Goal: Browse casually: Explore the website without a specific task or goal

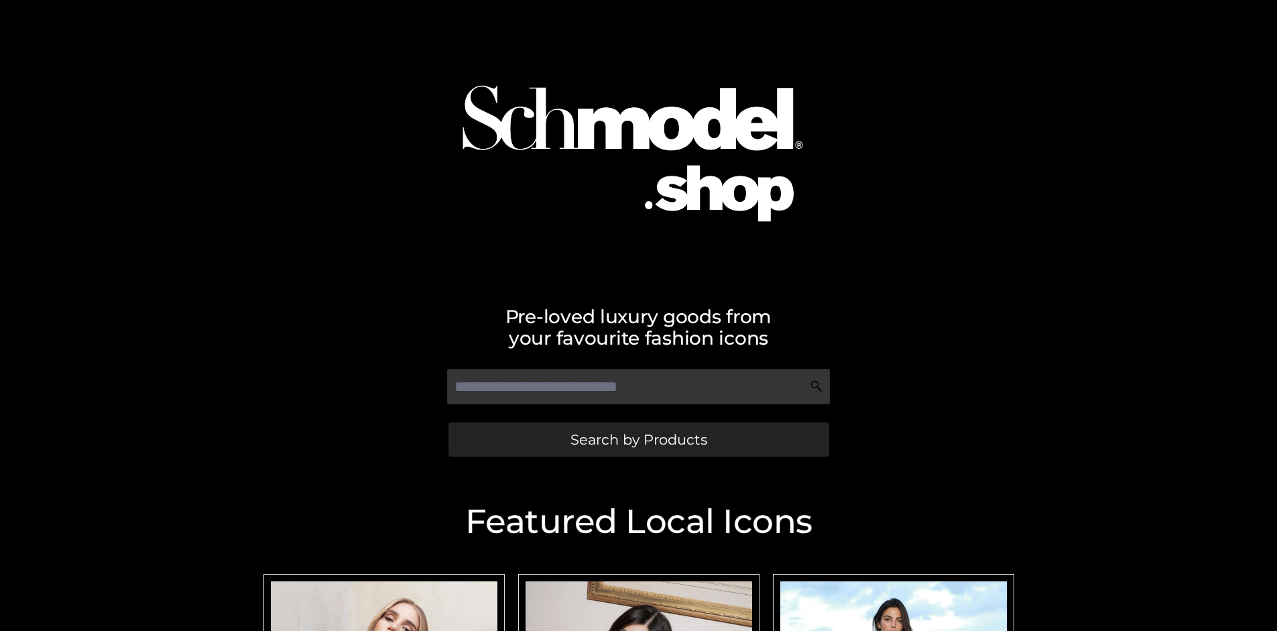
click at [638, 439] on span "Search by Products" at bounding box center [638, 439] width 137 height 14
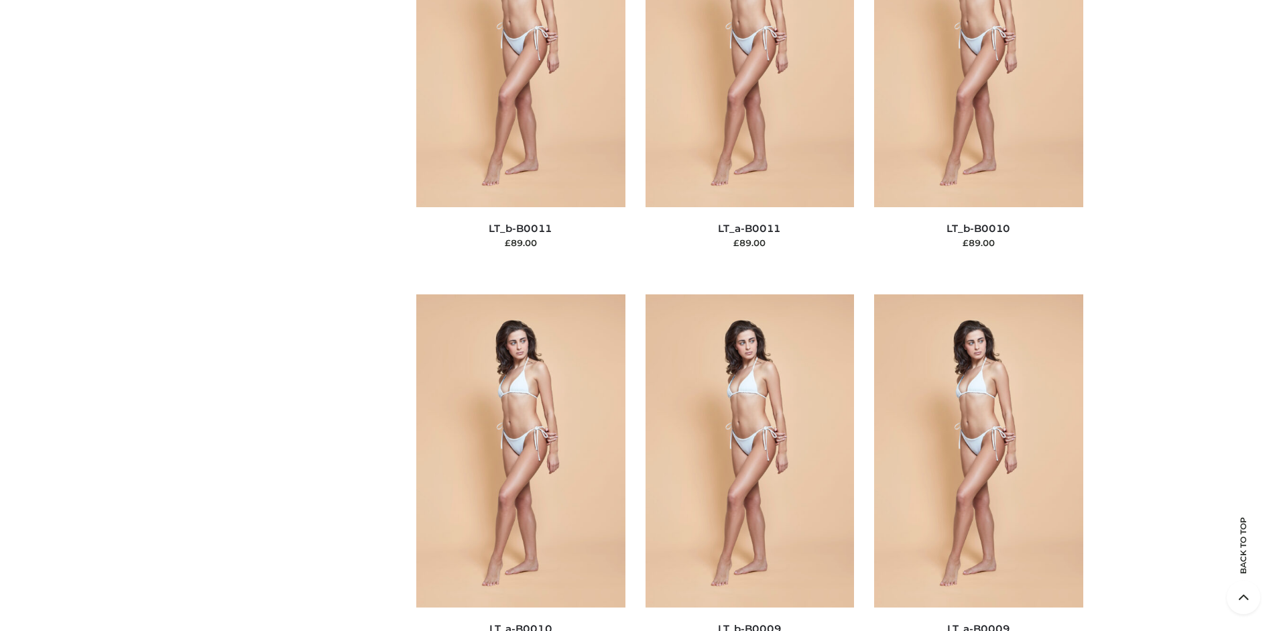
scroll to position [174, 0]
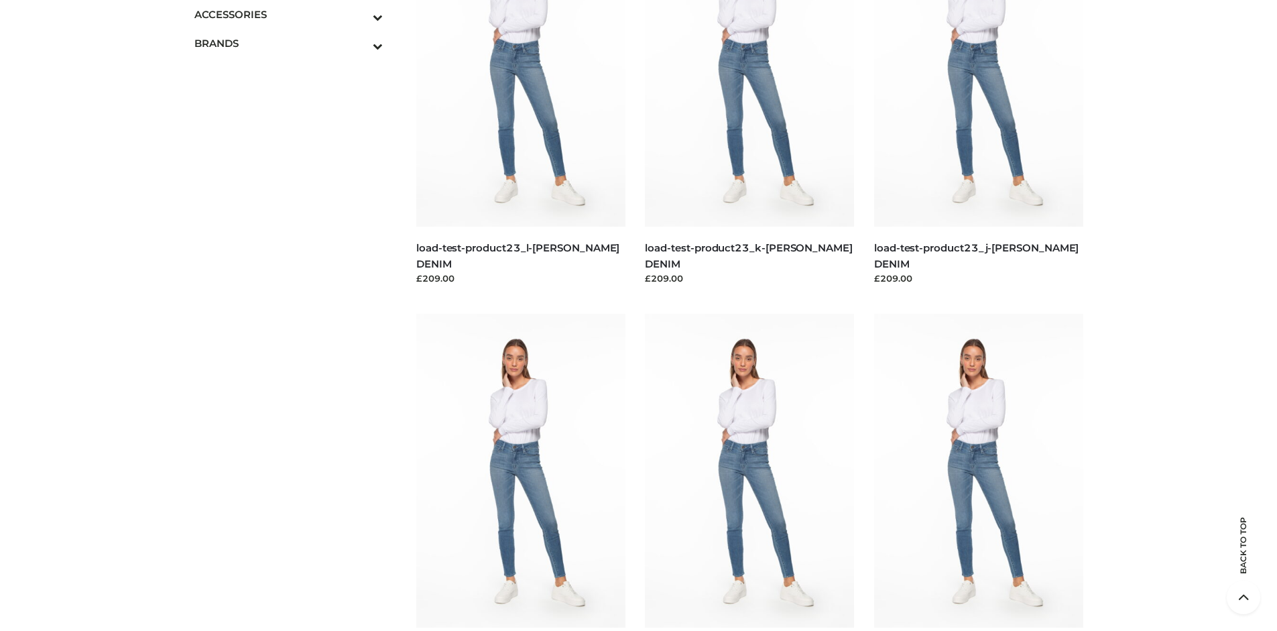
click at [359, 14] on icon "Toggle Submenu" at bounding box center [308, 16] width 150 height 15
click at [295, 72] on span "JEWELRY" at bounding box center [296, 71] width 176 height 15
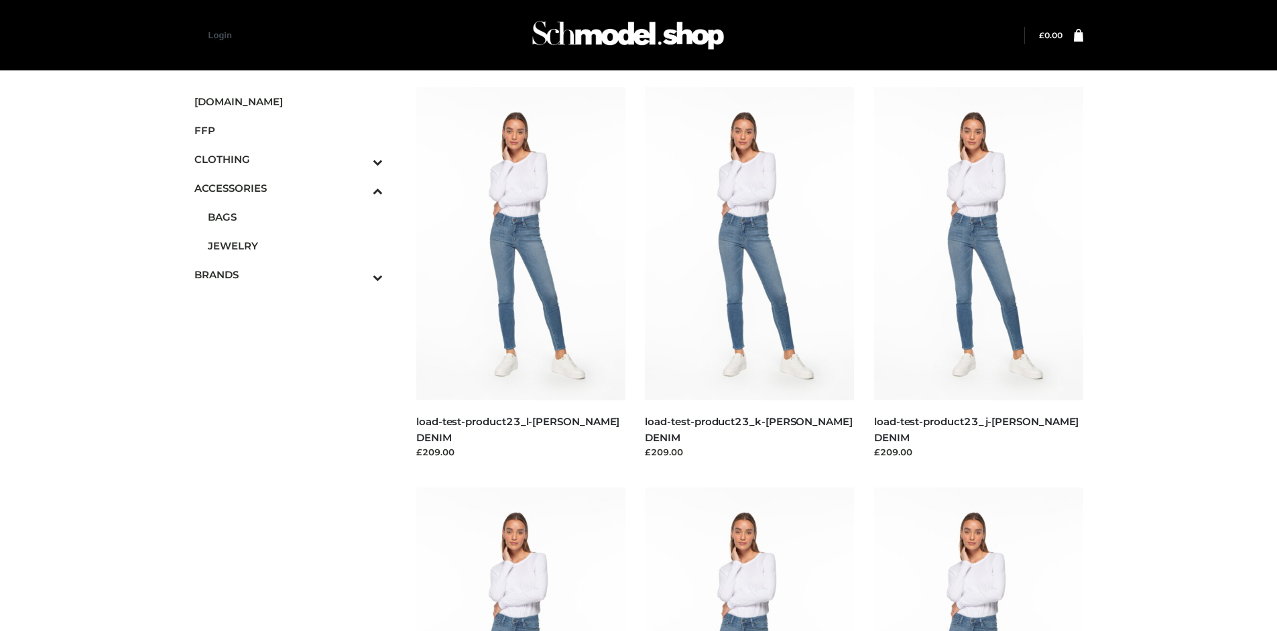
scroll to position [5075, 0]
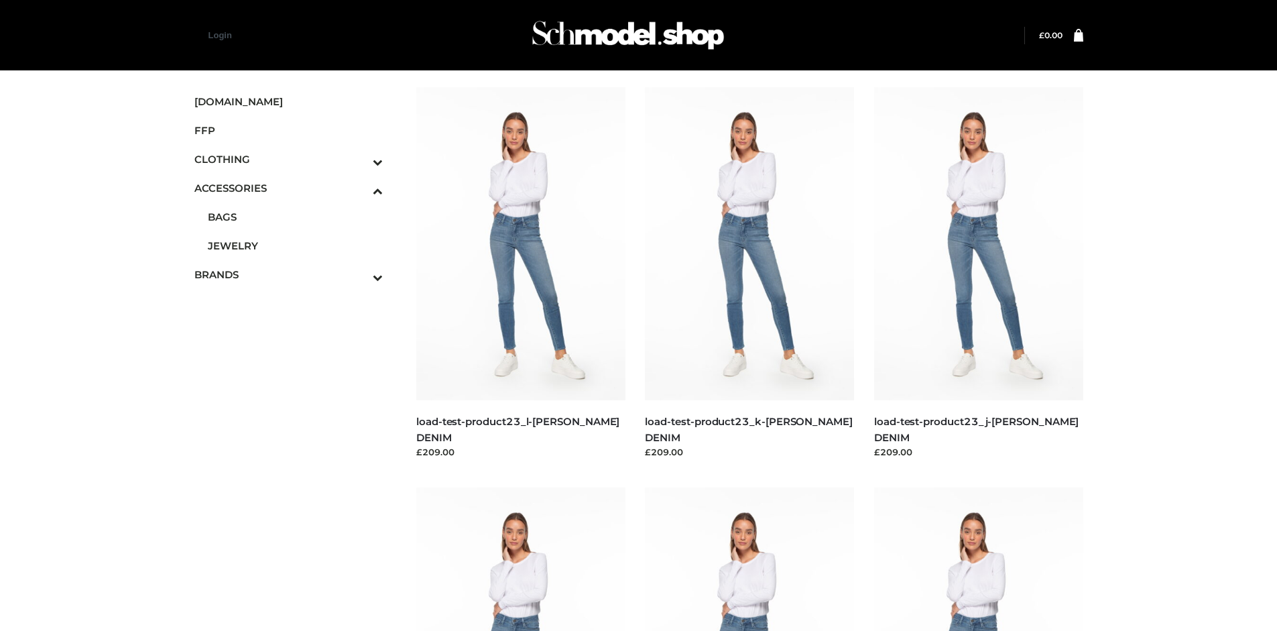
click at [0, 0] on span "OPP SWIMWEAR" at bounding box center [0, 0] width 0 height 0
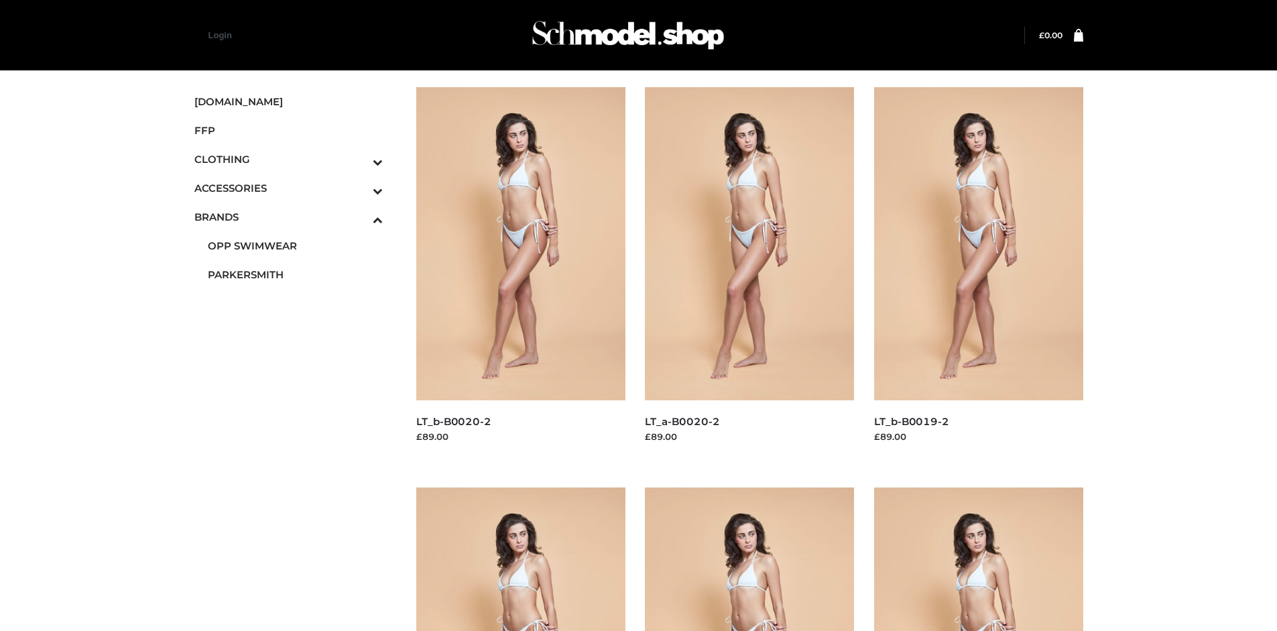
scroll to position [1031, 0]
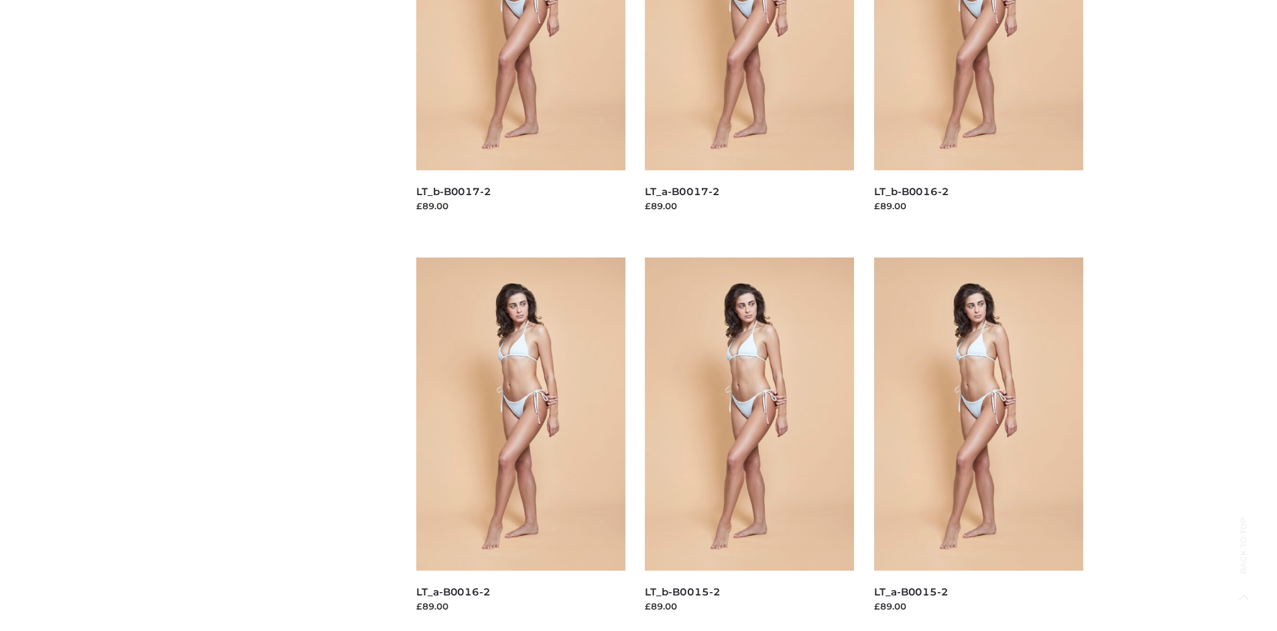
click at [978, 444] on img at bounding box center [978, 413] width 209 height 313
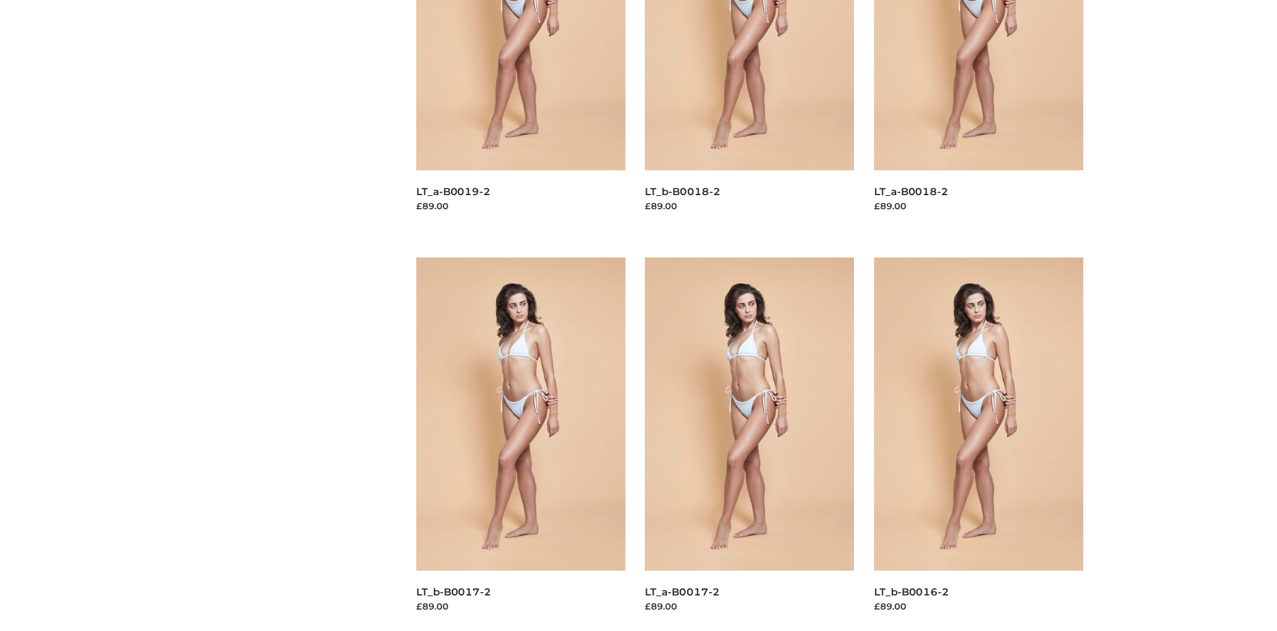
click at [978, 444] on img at bounding box center [978, 413] width 209 height 313
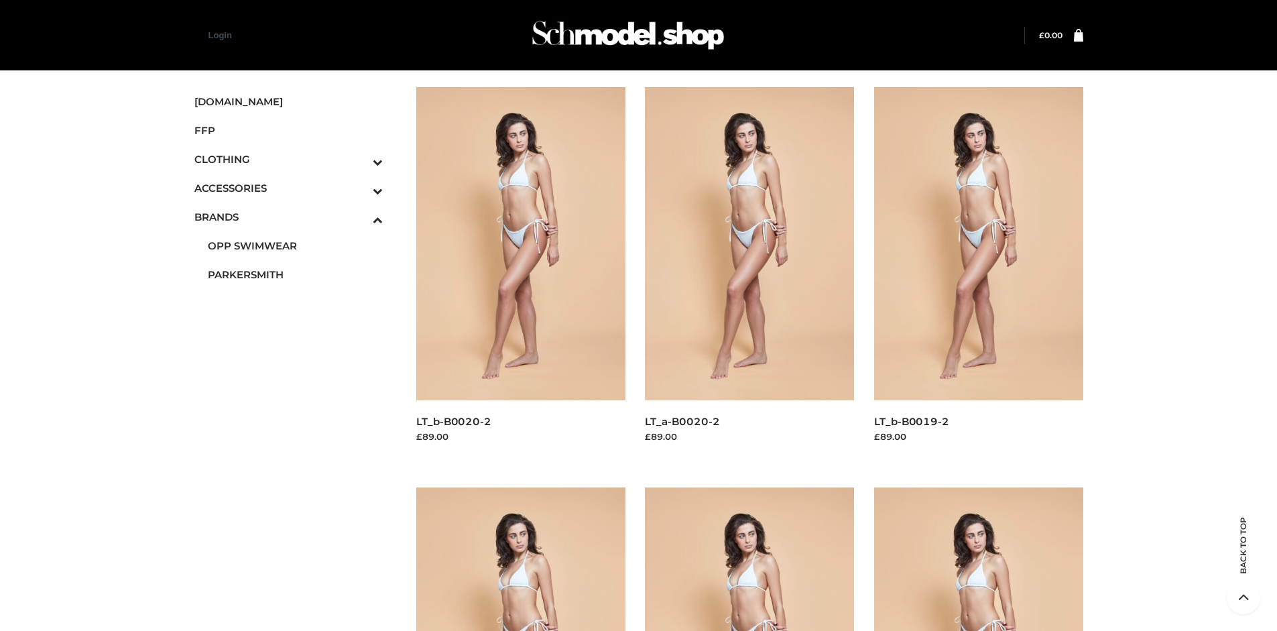
click at [359, 159] on icon "Toggle Submenu" at bounding box center [308, 161] width 150 height 15
click at [0, 0] on span "DRESSES" at bounding box center [0, 0] width 0 height 0
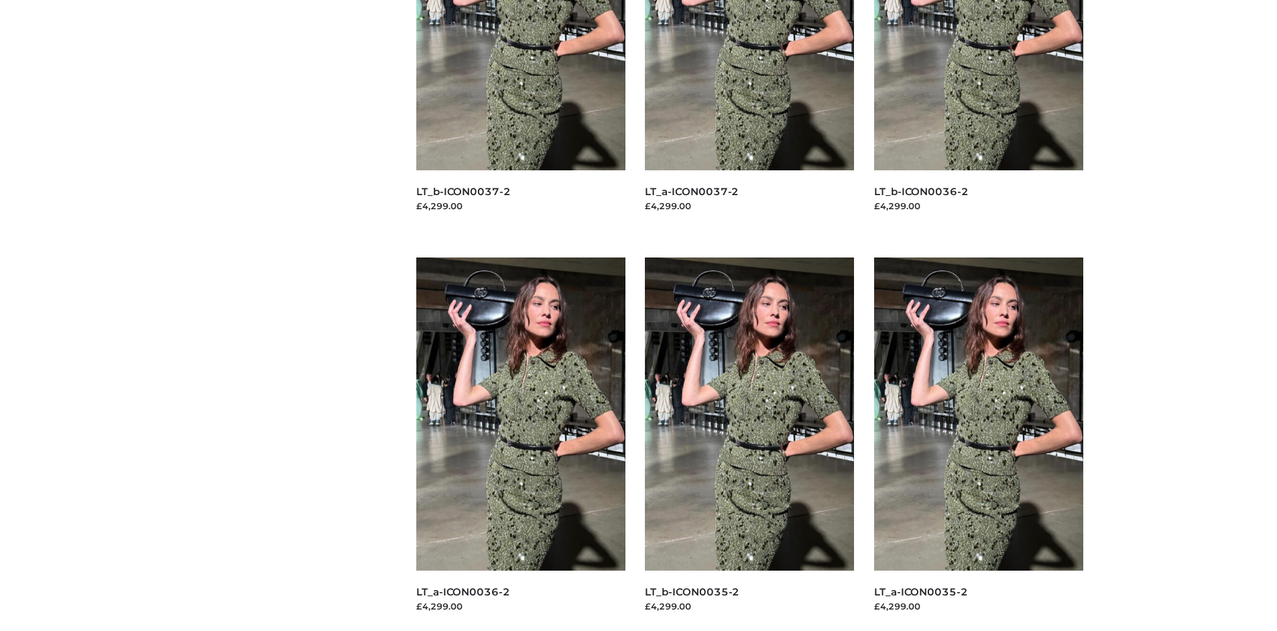
click at [749, 444] on img at bounding box center [749, 413] width 209 height 313
click at [978, 444] on img at bounding box center [978, 413] width 209 height 313
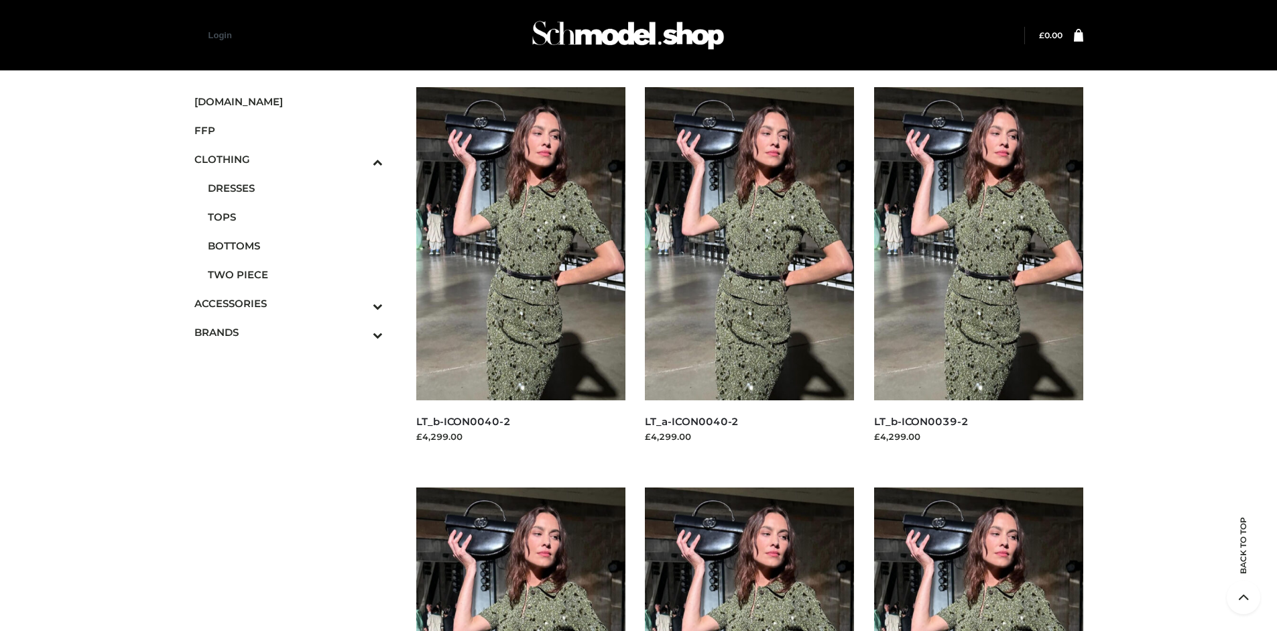
click at [978, 274] on img at bounding box center [978, 243] width 209 height 313
click at [288, 130] on span "FFP" at bounding box center [288, 130] width 189 height 15
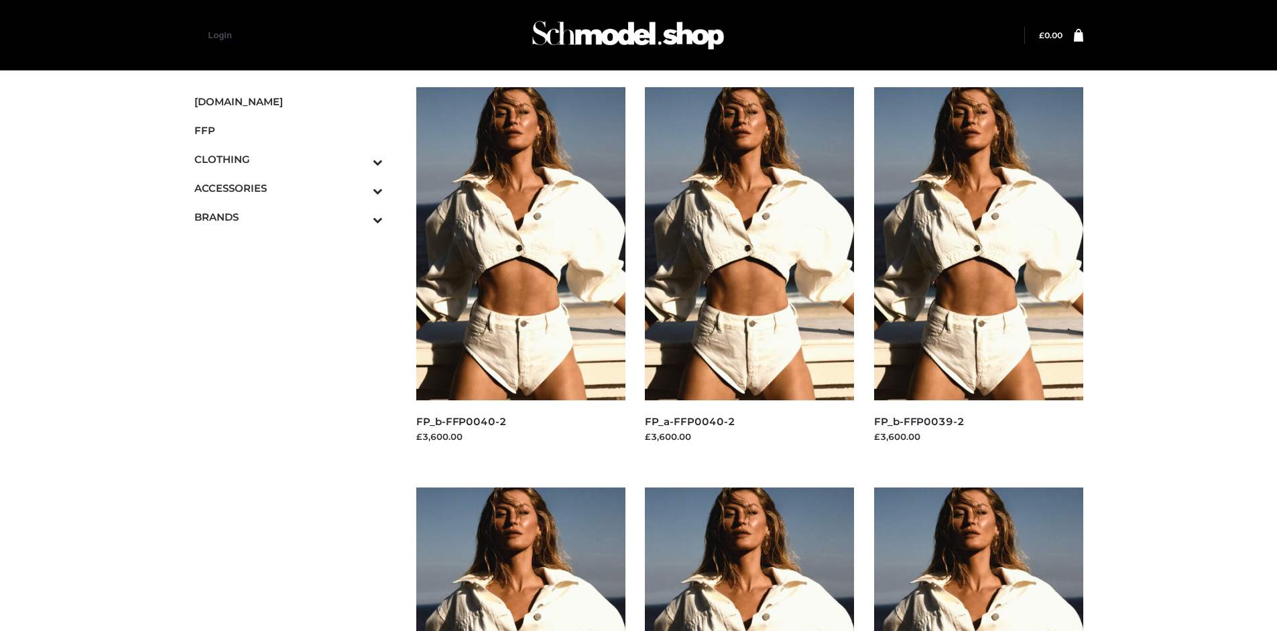
click at [978, 274] on img at bounding box center [978, 243] width 209 height 313
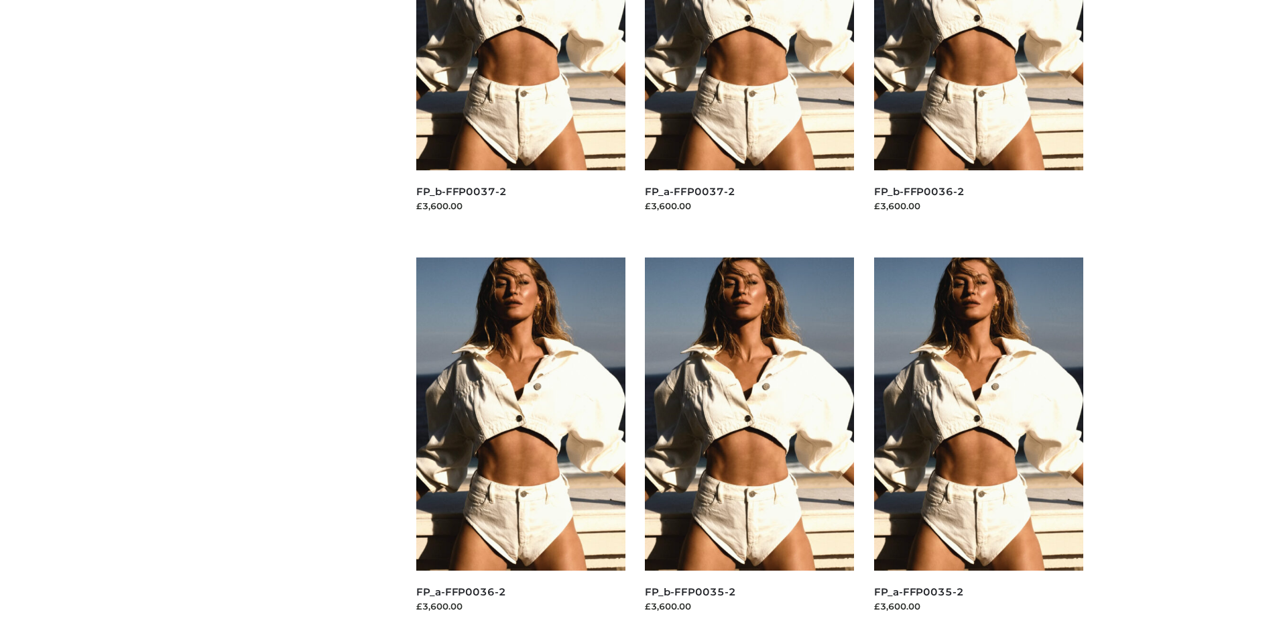
click at [749, 444] on img at bounding box center [749, 413] width 209 height 313
click at [978, 444] on img at bounding box center [978, 413] width 209 height 313
